Goal: Information Seeking & Learning: Learn about a topic

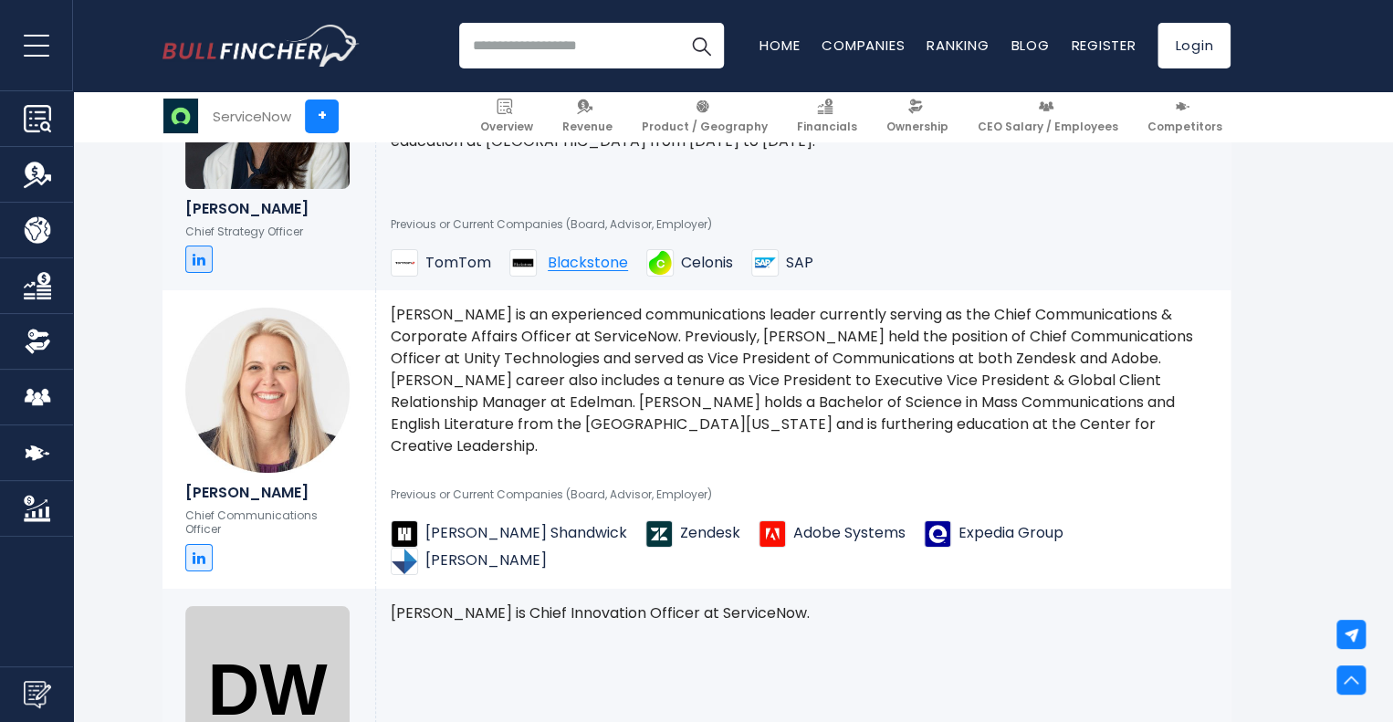
scroll to position [3163, 0]
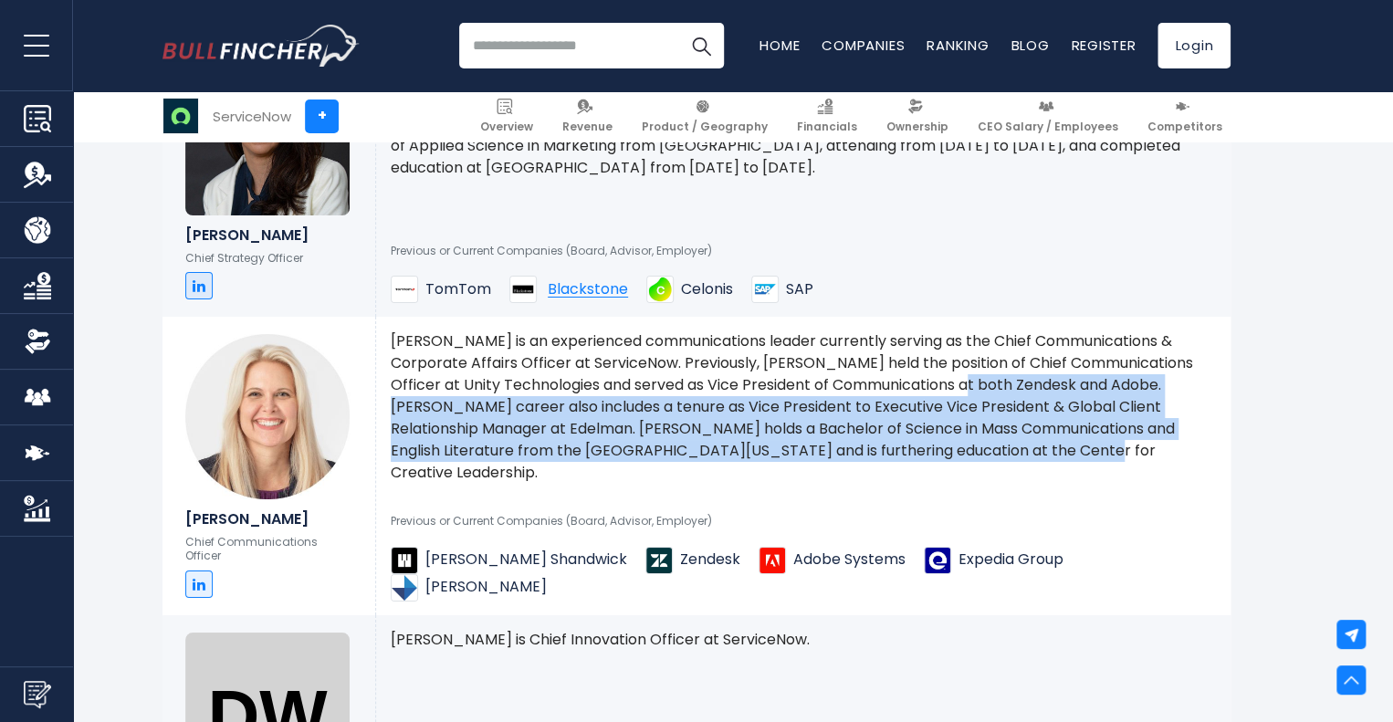
drag, startPoint x: 979, startPoint y: 414, endPoint x: 968, endPoint y: 488, distance: 74.8
click at [968, 484] on p "[PERSON_NAME] is an experienced communications leader currently serving as the …" at bounding box center [803, 406] width 825 height 153
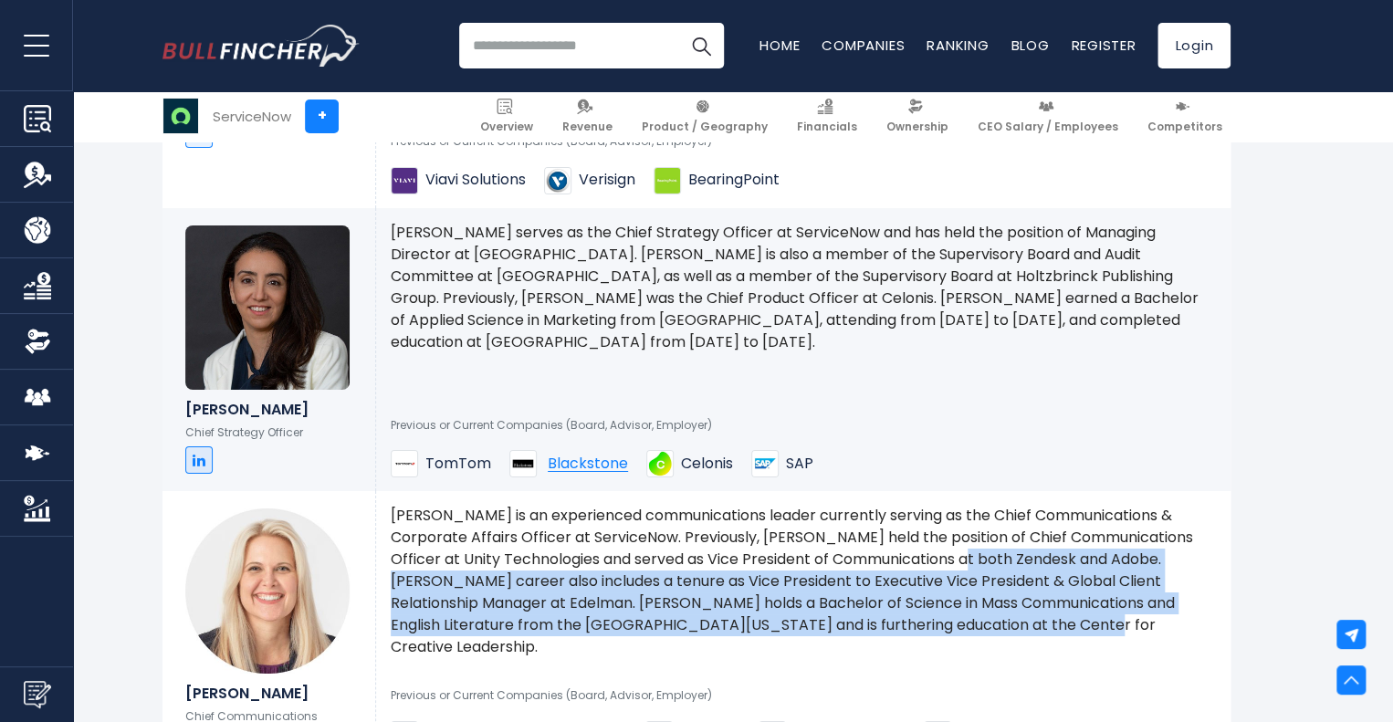
scroll to position [2981, 0]
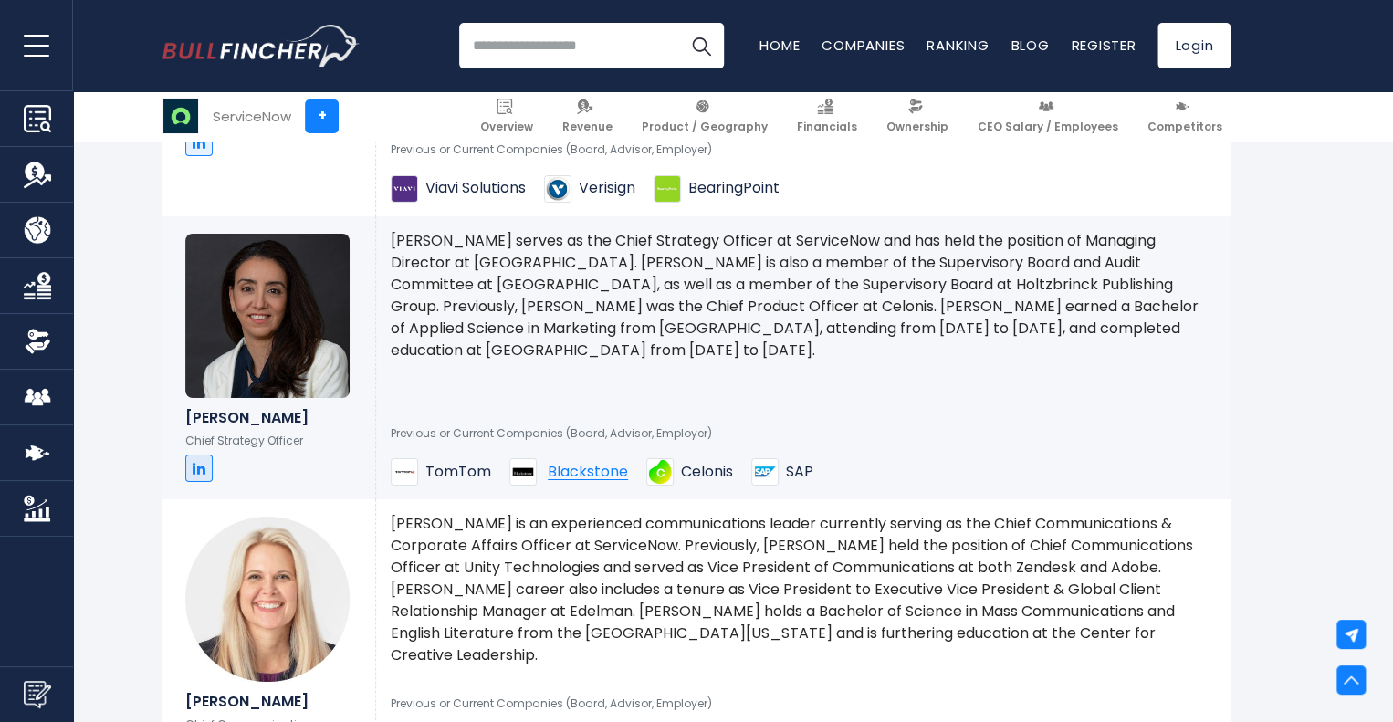
click at [602, 354] on p "[PERSON_NAME] serves as the Chief Strategy Officer at ServiceNow and has held t…" at bounding box center [803, 295] width 825 height 131
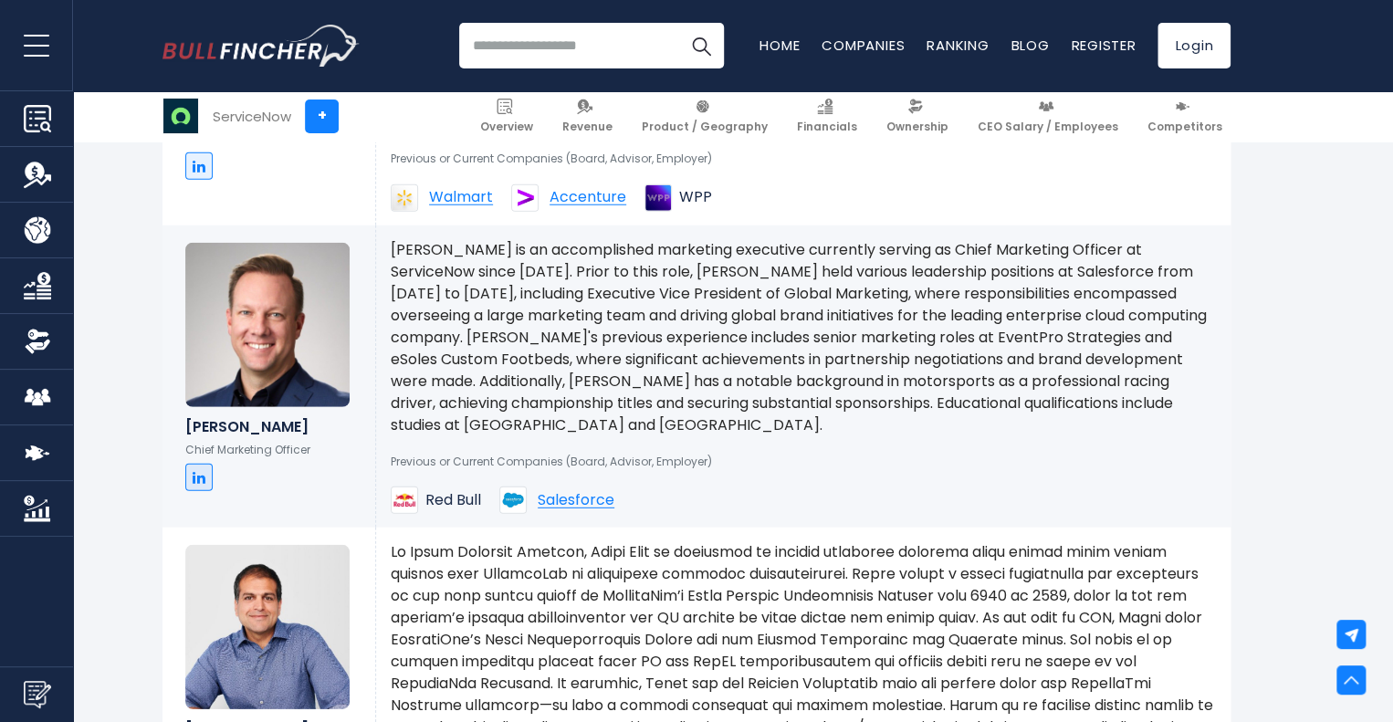
scroll to position [2342, 0]
drag, startPoint x: 666, startPoint y: 299, endPoint x: 548, endPoint y: 302, distance: 118.7
click at [548, 302] on p "[PERSON_NAME] is an accomplished marketing executive currently serving as Chief…" at bounding box center [803, 338] width 825 height 197
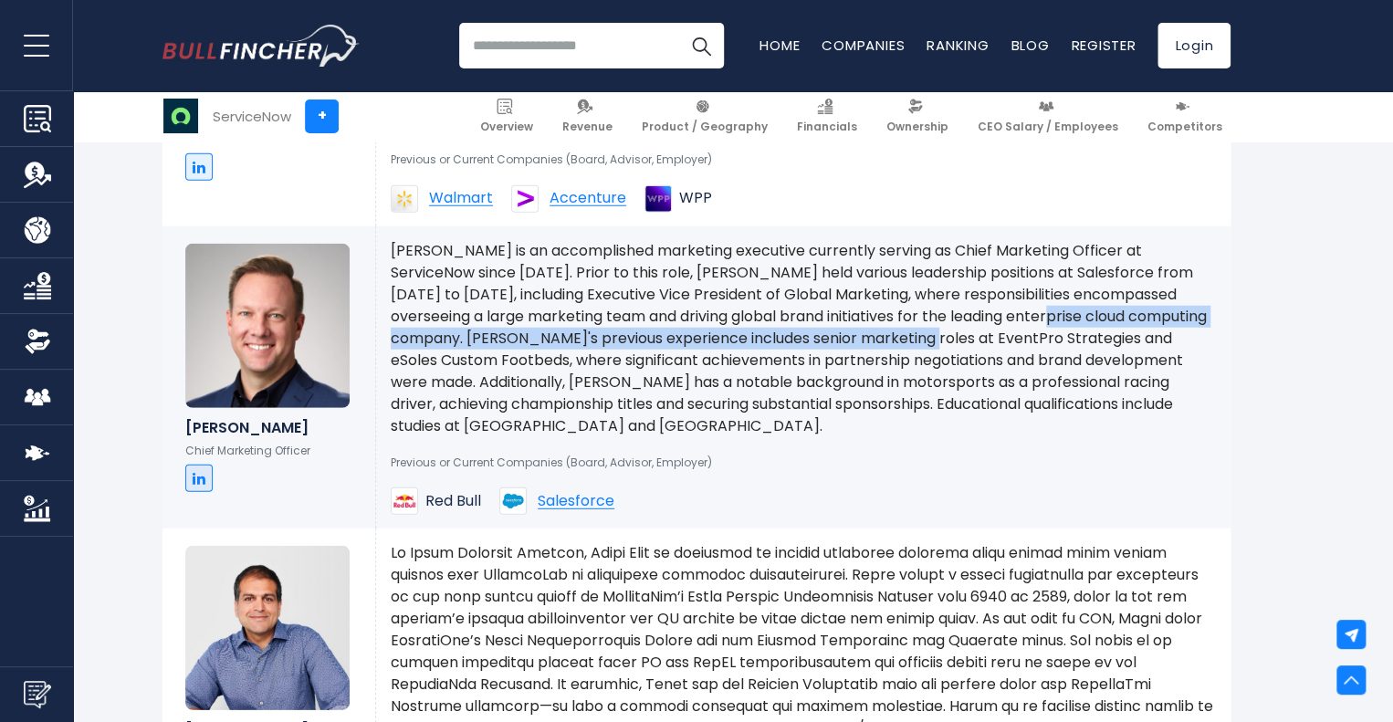
drag, startPoint x: 927, startPoint y: 354, endPoint x: 837, endPoint y: 372, distance: 91.1
click at [816, 370] on p "[PERSON_NAME] is an accomplished marketing executive currently serving as Chief…" at bounding box center [803, 338] width 825 height 197
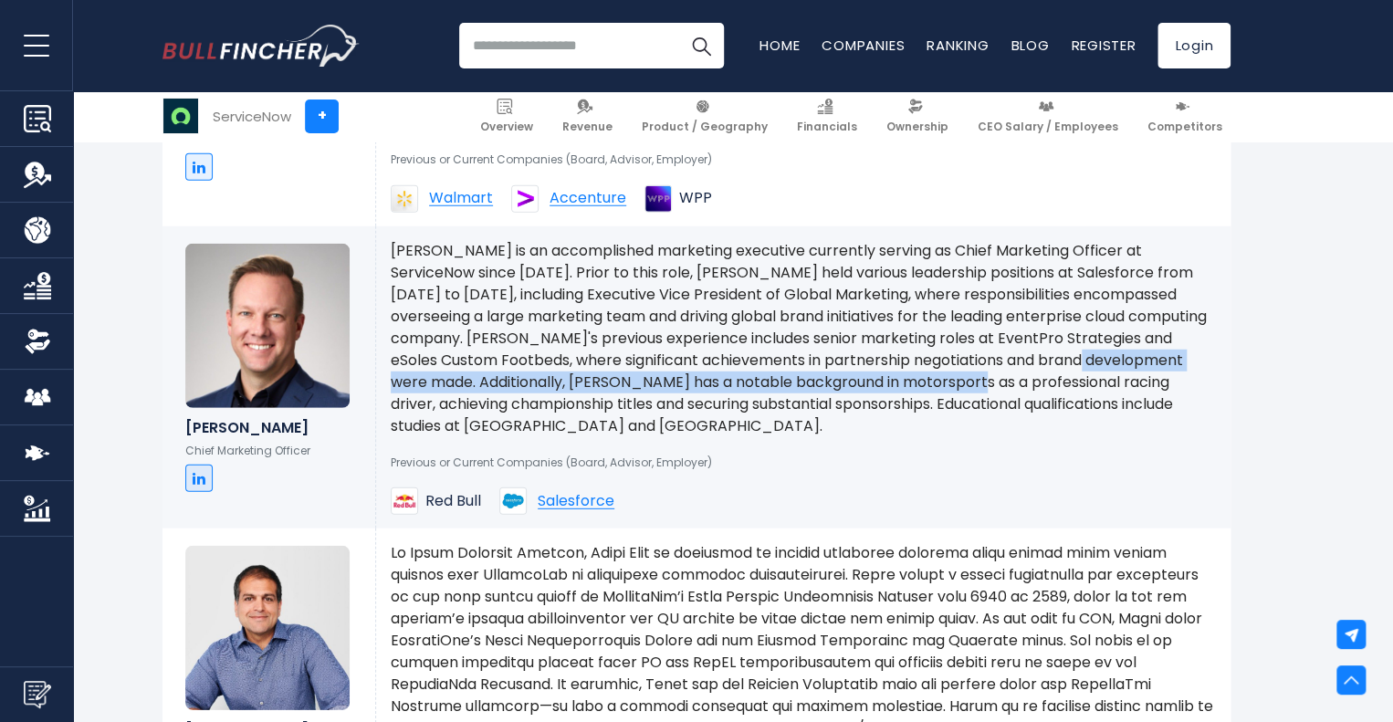
drag, startPoint x: 938, startPoint y: 387, endPoint x: 828, endPoint y: 428, distance: 117.0
click at [808, 425] on p "[PERSON_NAME] is an accomplished marketing executive currently serving as Chief…" at bounding box center [803, 338] width 825 height 197
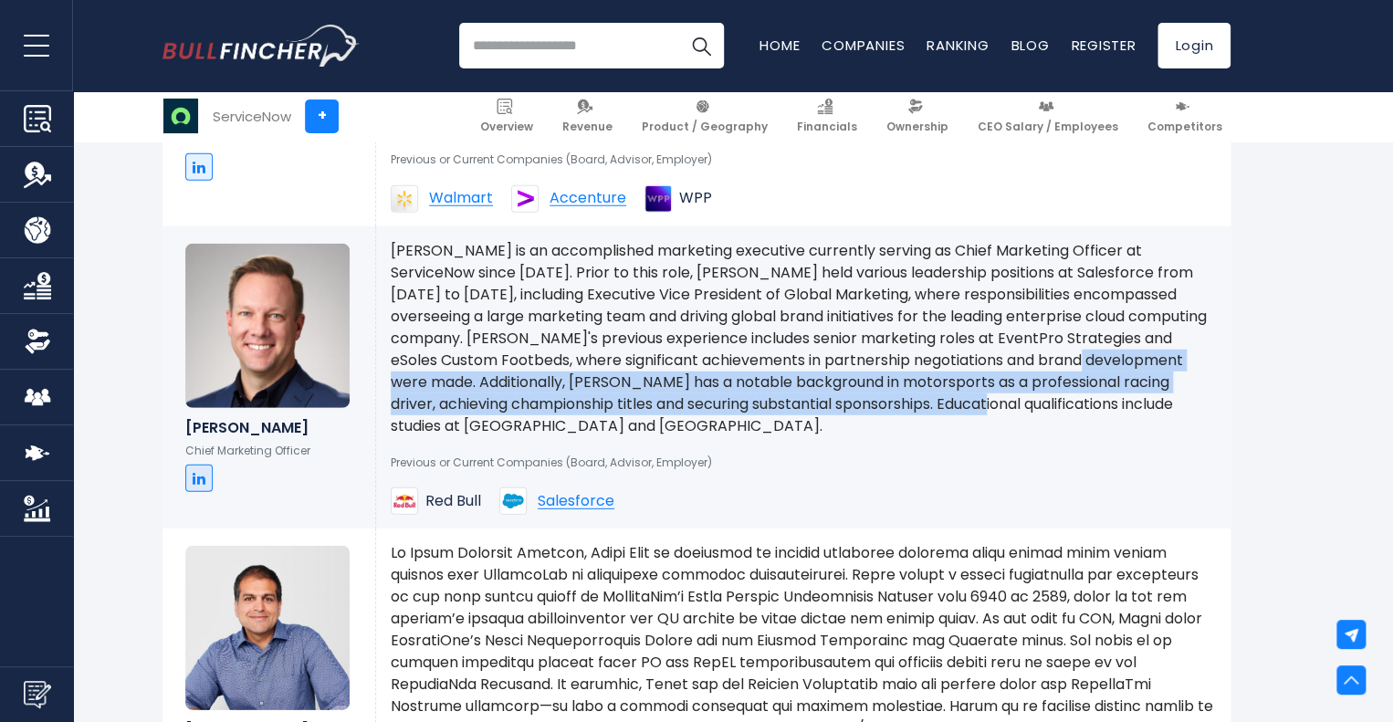
drag, startPoint x: 878, startPoint y: 438, endPoint x: 623, endPoint y: 456, distance: 255.3
click at [623, 437] on p "[PERSON_NAME] is an accomplished marketing executive currently serving as Chief…" at bounding box center [803, 338] width 825 height 197
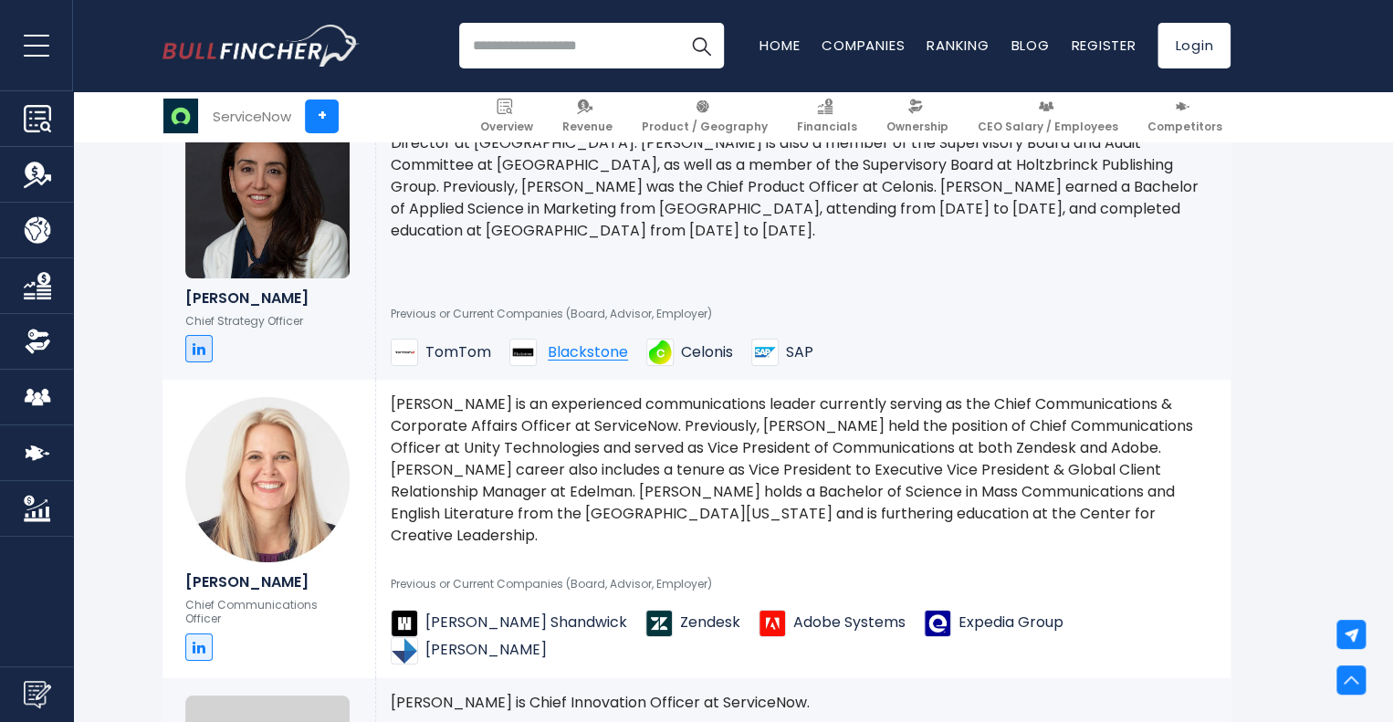
scroll to position [3620, 0]
